Goal: Task Accomplishment & Management: Use online tool/utility

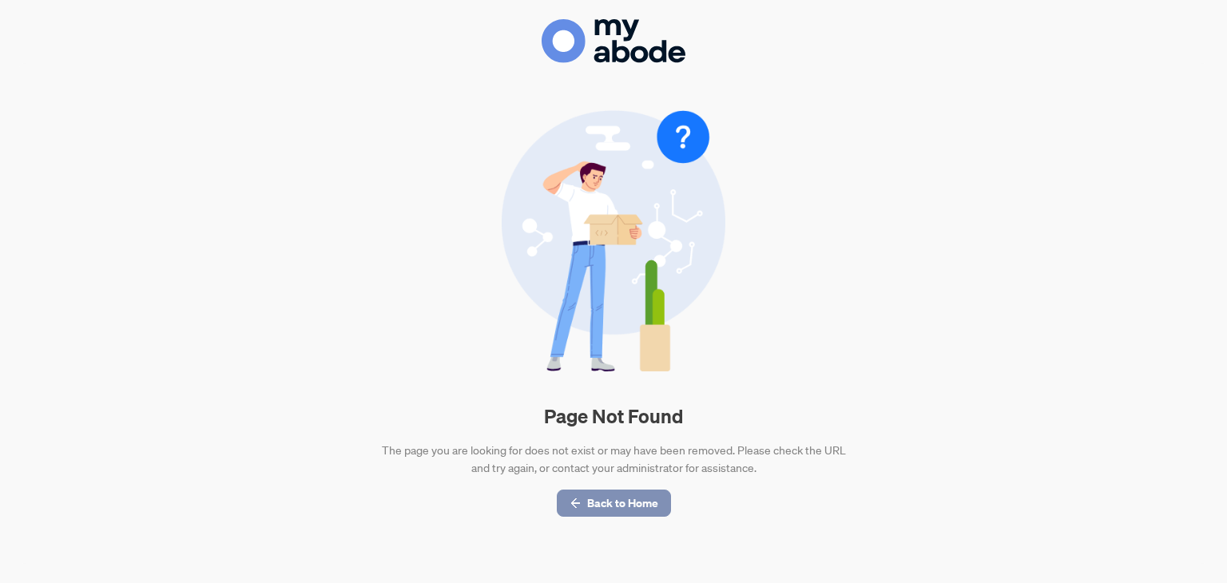
click at [597, 514] on span "Back to Home" at bounding box center [622, 504] width 71 height 26
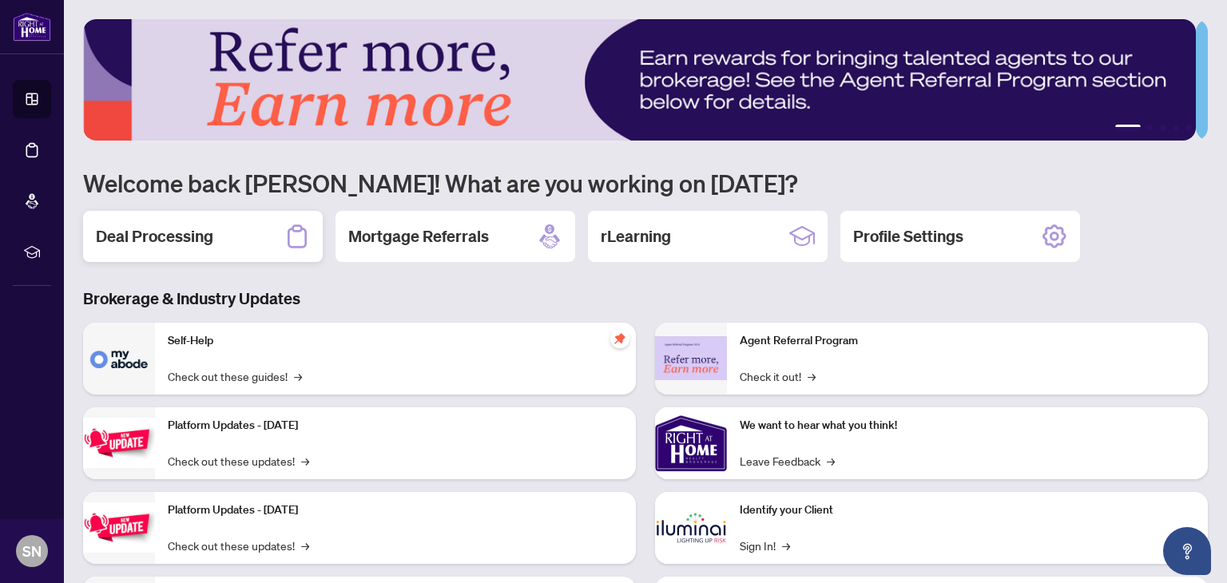
click at [165, 233] on h2 "Deal Processing" at bounding box center [154, 236] width 117 height 22
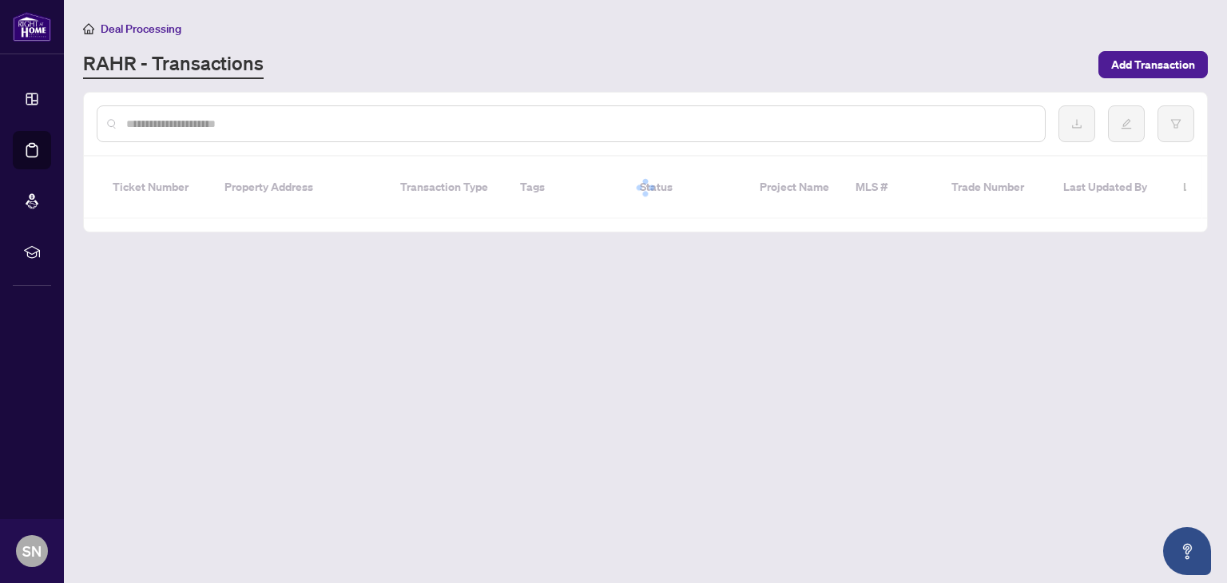
click at [275, 119] on input "text" at bounding box center [579, 124] width 906 height 18
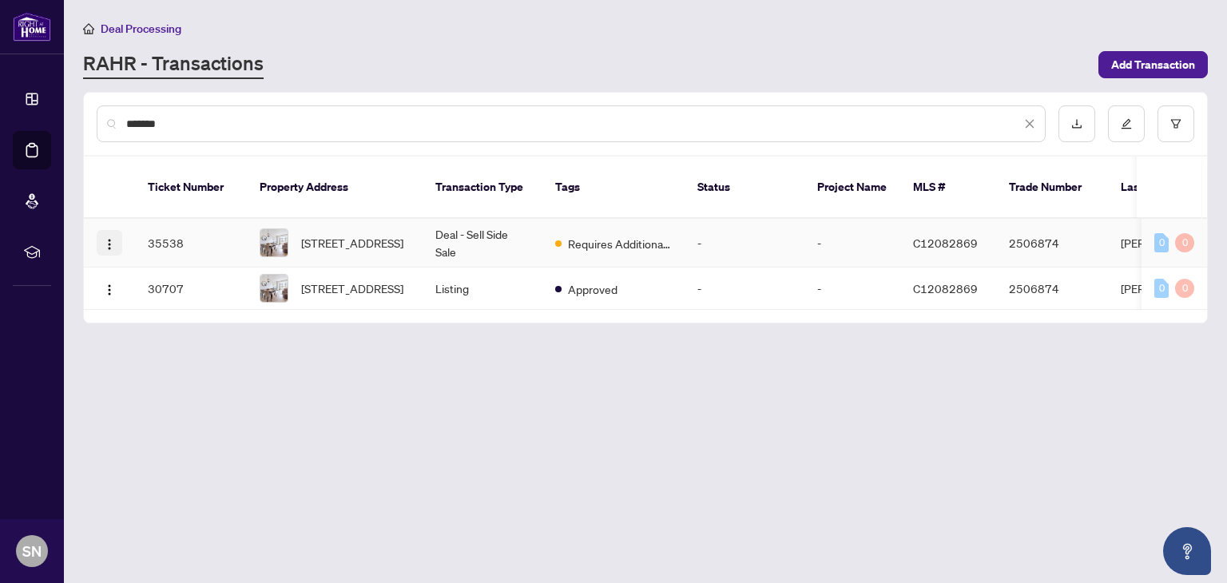
type input "*******"
click at [105, 238] on img "button" at bounding box center [109, 244] width 13 height 13
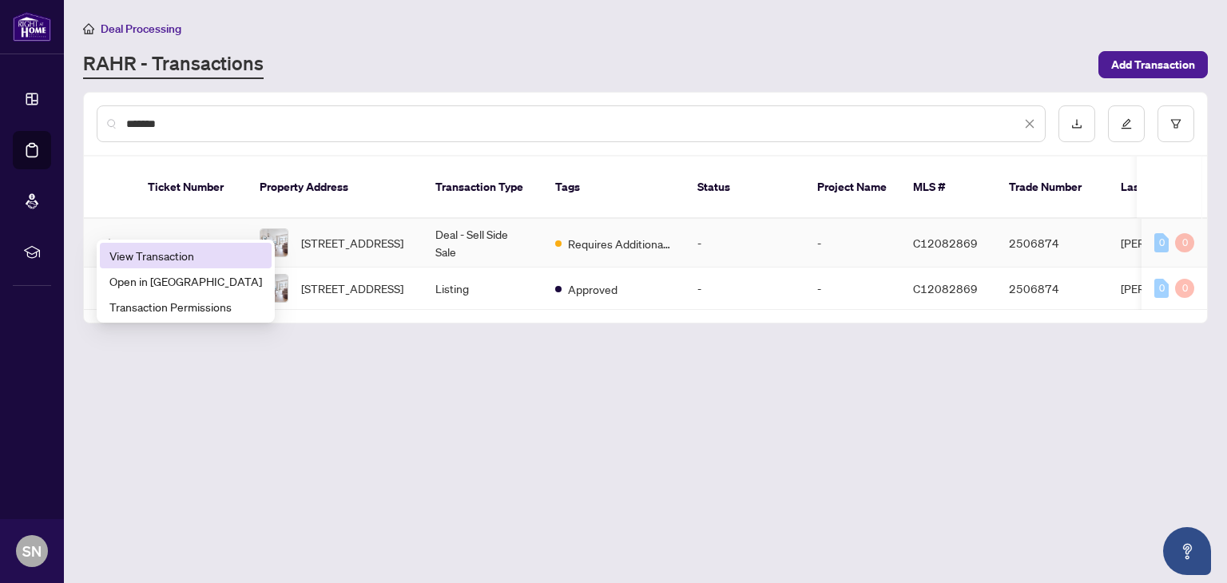
click at [169, 249] on span "View Transaction" at bounding box center [185, 256] width 153 height 18
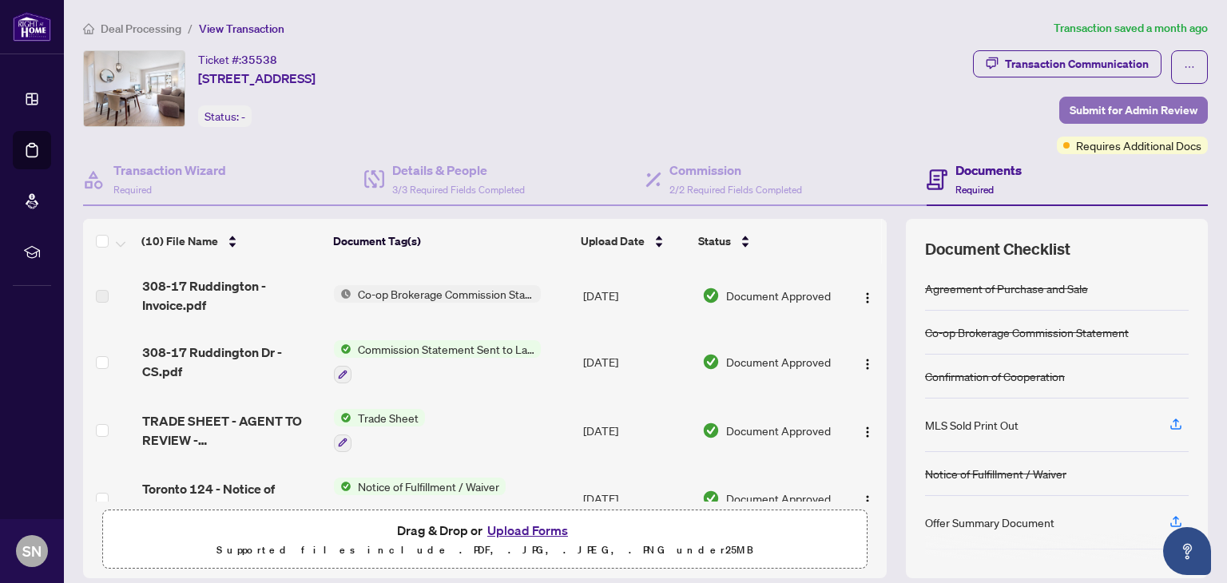
click at [1074, 113] on span "Submit for Admin Review" at bounding box center [1134, 110] width 128 height 26
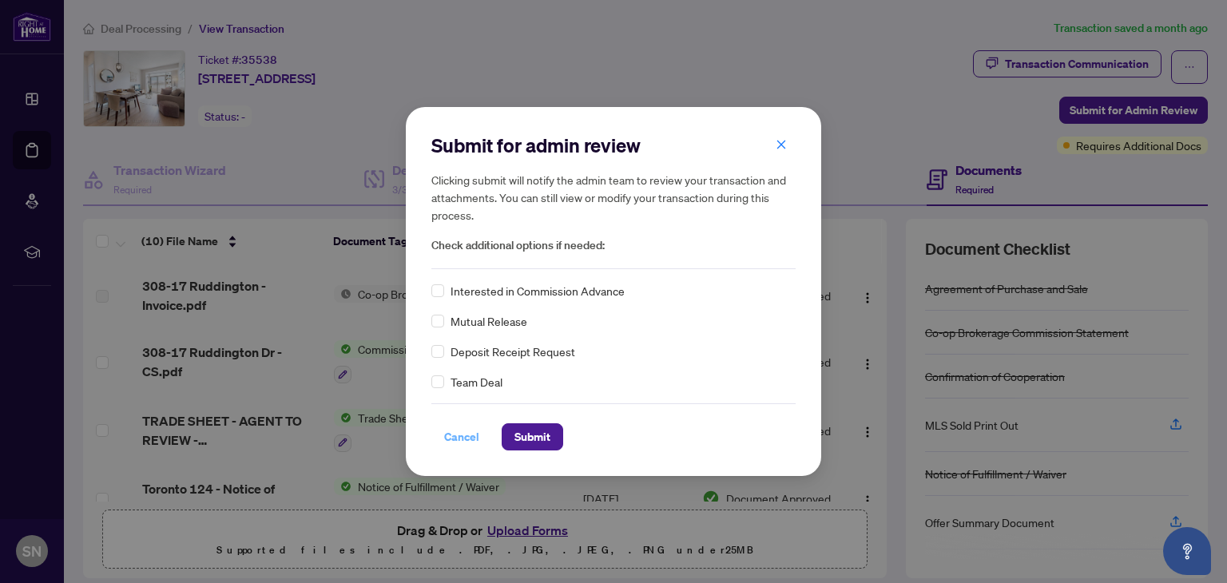
click at [458, 435] on span "Cancel" at bounding box center [461, 437] width 35 height 26
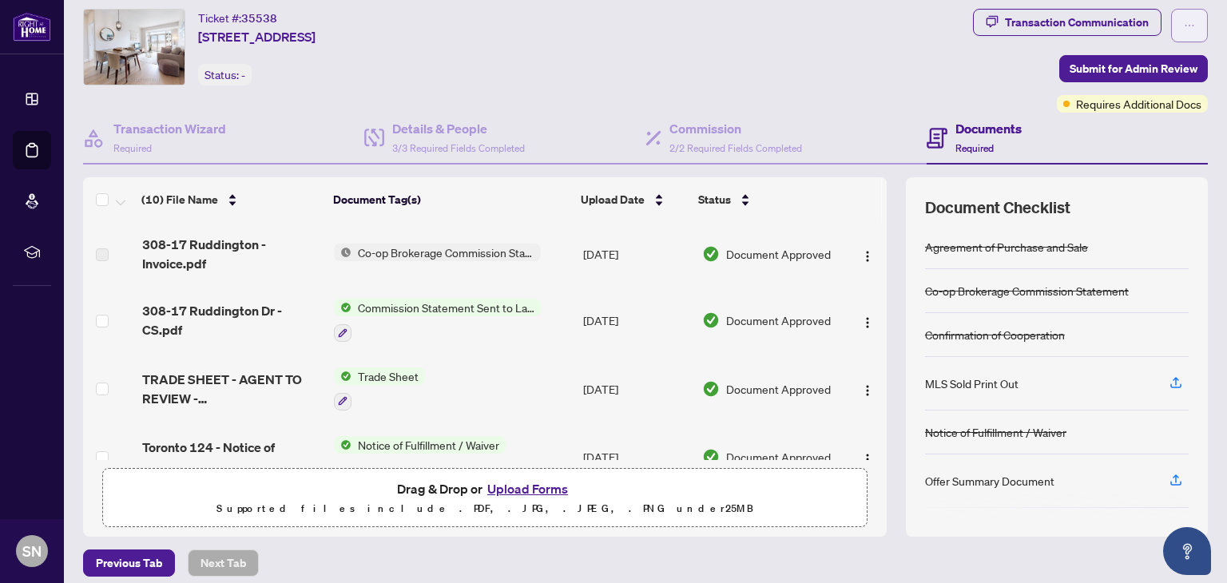
click at [1184, 29] on icon "ellipsis" at bounding box center [1189, 25] width 11 height 11
click at [890, 87] on div "Ticket #: 35538 308-17 Ruddington Dr, Toronto, Ontario M2K 0A8, Canada Status: -" at bounding box center [525, 61] width 890 height 104
click at [1086, 71] on span "Submit for Admin Review" at bounding box center [1134, 69] width 128 height 26
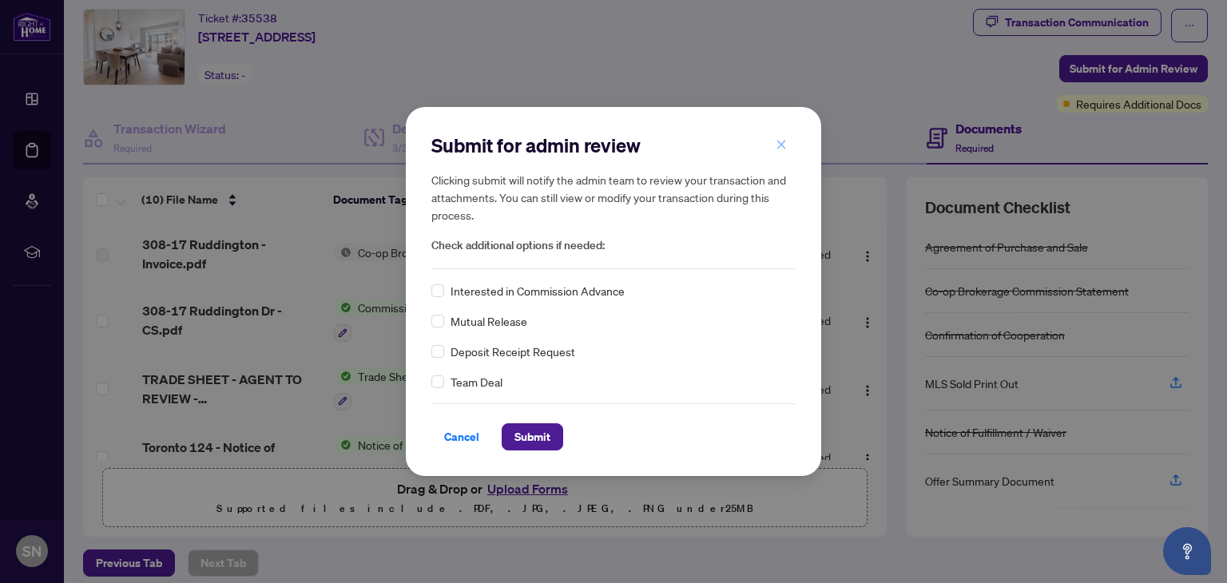
click at [778, 145] on icon "close" at bounding box center [781, 144] width 11 height 11
